Goal: Check status

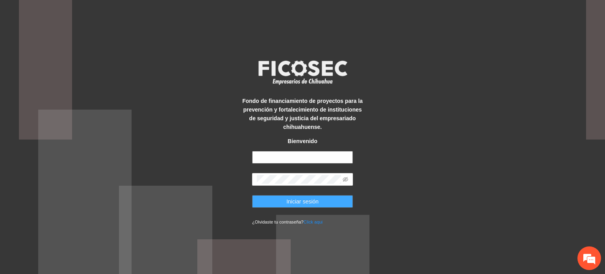
type input "**********"
click at [303, 203] on span "Iniciar sesión" at bounding box center [302, 201] width 32 height 9
click at [302, 203] on span "Iniciar sesión" at bounding box center [302, 201] width 32 height 9
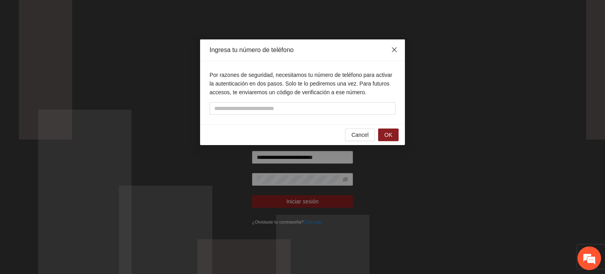
click at [393, 48] on icon "close" at bounding box center [394, 49] width 6 height 6
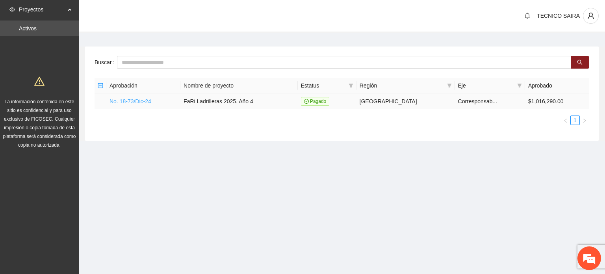
click at [130, 99] on link "No. 18-73/Dic-24" at bounding box center [131, 101] width 42 height 6
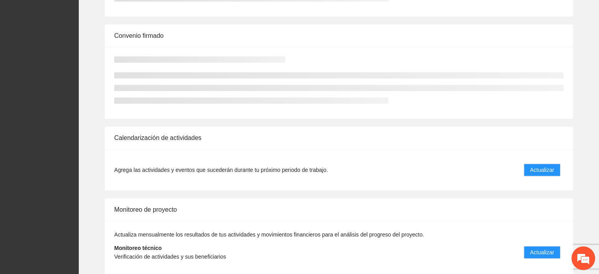
scroll to position [334, 0]
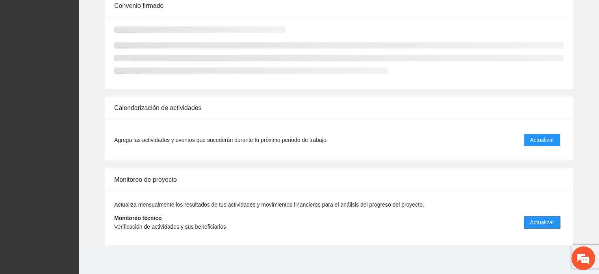
click at [545, 223] on span "Actualizar" at bounding box center [542, 222] width 24 height 9
